Goal: Information Seeking & Learning: Check status

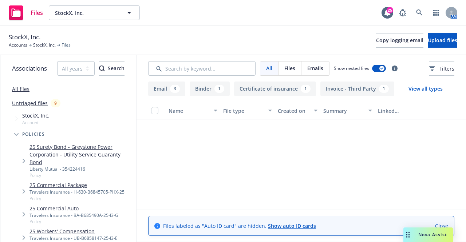
scroll to position [172, 0]
